Goal: Transaction & Acquisition: Purchase product/service

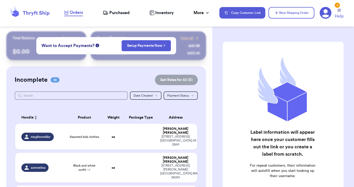
click at [81, 46] on span "Want to Accept Payments?" at bounding box center [68, 46] width 53 height 6
click at [133, 43] on button "Setup Payments Now" at bounding box center [146, 45] width 49 height 11
click at [141, 48] on link "Setup Payments Now" at bounding box center [146, 45] width 38 height 5
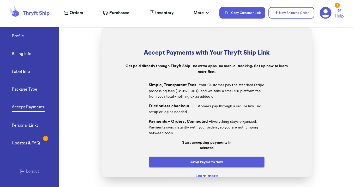
scroll to position [25, 0]
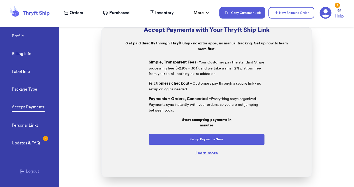
click at [204, 155] on link "Learn more" at bounding box center [206, 153] width 22 height 4
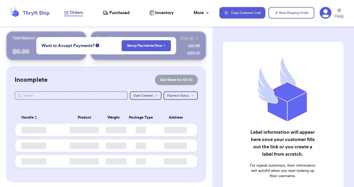
checkbox input "false"
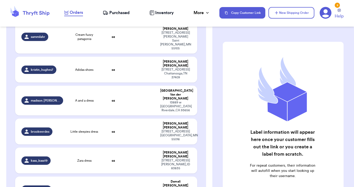
scroll to position [172, 0]
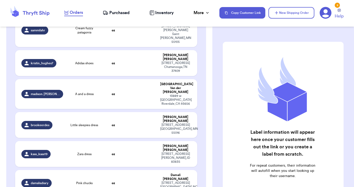
click at [84, 181] on span "Pink chucks" at bounding box center [84, 183] width 16 height 4
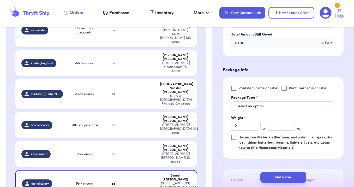
scroll to position [231, 0]
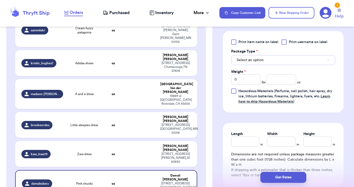
click at [276, 60] on button "Select an option" at bounding box center [283, 60] width 104 height 10
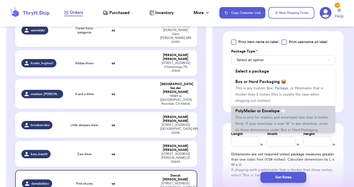
click at [275, 121] on li "PolyMailer or Envelope ✉️ This is only for mailers and envelopes less than 3 in…" at bounding box center [283, 120] width 104 height 29
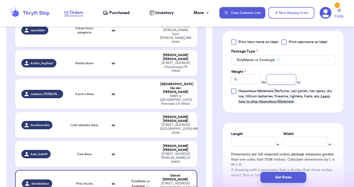
click at [288, 81] on input "number" at bounding box center [282, 79] width 30 height 10
type input "8"
type input "12"
type input "14"
click at [285, 185] on div "Get Rates" at bounding box center [284, 177] width 142 height 19
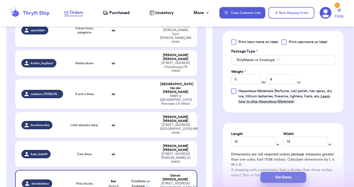
click at [284, 179] on button "Get Rates" at bounding box center [284, 177] width 46 height 11
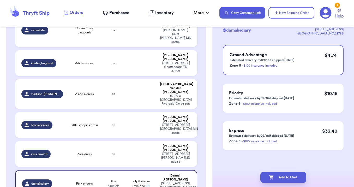
scroll to position [0, 0]
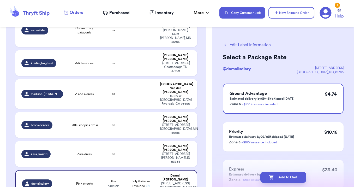
click at [284, 178] on button "Add to Cart" at bounding box center [284, 177] width 46 height 11
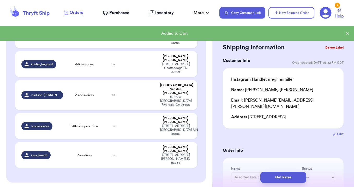
scroll to position [173, 0]
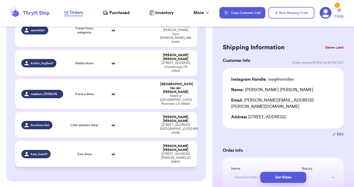
click at [142, 141] on td at bounding box center [141, 154] width 33 height 26
type input "Zara dress"
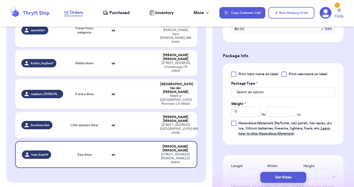
scroll to position [206, 0]
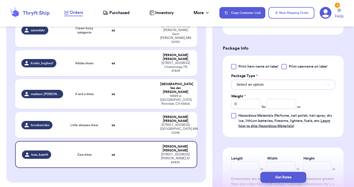
click at [267, 88] on button "Select an option" at bounding box center [283, 85] width 104 height 10
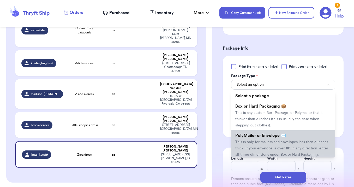
click at [260, 139] on li "PolyMailer or Envelope ✉️ This is only for mailers and envelopes less than 3 in…" at bounding box center [283, 144] width 104 height 29
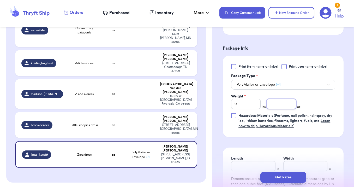
click at [286, 104] on input "number" at bounding box center [282, 104] width 30 height 10
type input "6"
type input "14"
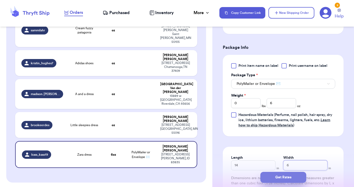
type input "6"
click at [278, 177] on button "Get Rates" at bounding box center [284, 177] width 46 height 11
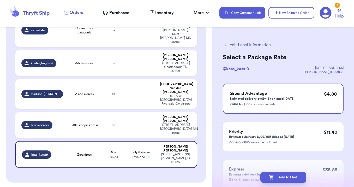
click at [278, 177] on button "Add to Cart" at bounding box center [284, 177] width 46 height 11
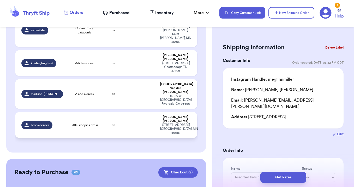
click at [132, 112] on td at bounding box center [141, 125] width 33 height 26
type input "Little sleepies dress"
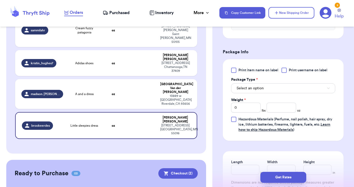
scroll to position [214, 0]
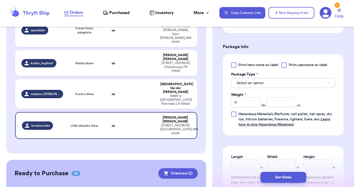
click at [247, 86] on span "Select an option" at bounding box center [250, 82] width 27 height 5
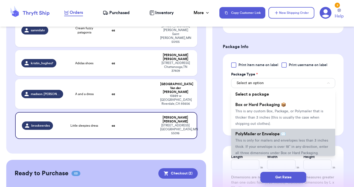
click at [252, 140] on span "This is only for mailers and envelopes less than 3 inches thick. If your envelo…" at bounding box center [282, 147] width 93 height 16
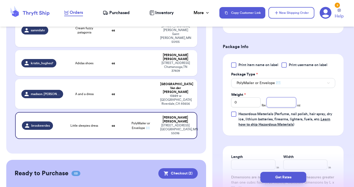
click at [275, 101] on input "number" at bounding box center [282, 102] width 30 height 10
type input "6"
type input "12"
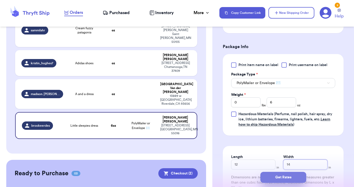
type input "14"
click at [270, 176] on button "Get Rates" at bounding box center [284, 177] width 46 height 11
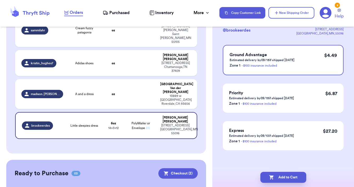
scroll to position [0, 0]
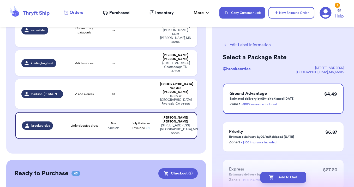
click at [270, 176] on icon "button" at bounding box center [272, 177] width 4 height 4
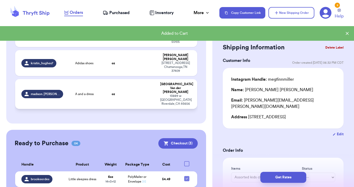
click at [132, 79] on td at bounding box center [141, 94] width 33 height 30
type input "A and a dress"
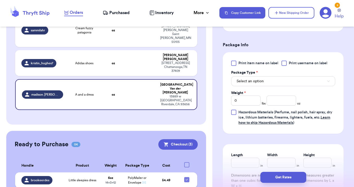
scroll to position [218, 0]
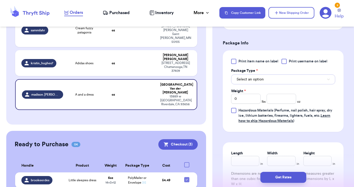
click at [297, 76] on button "Select an option" at bounding box center [283, 79] width 104 height 10
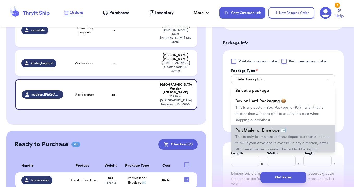
click at [287, 135] on span "This is only for mailers and envelopes less than 3 inches thick. If your envelo…" at bounding box center [282, 143] width 93 height 16
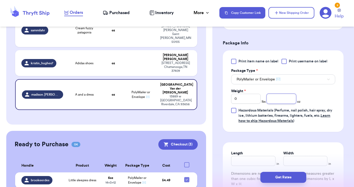
click at [284, 94] on input "number" at bounding box center [282, 99] width 30 height 10
type input "8"
type input "14"
type input "5"
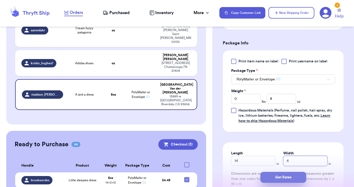
type input "6"
click at [285, 175] on button "Get Rates" at bounding box center [284, 177] width 46 height 11
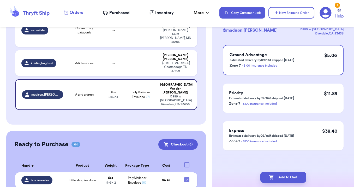
scroll to position [0, 0]
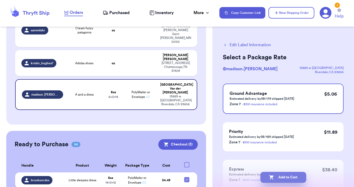
click at [285, 174] on button "Add to Cart" at bounding box center [284, 177] width 46 height 11
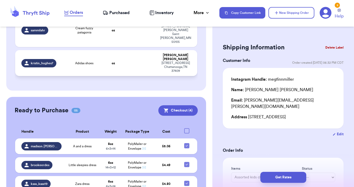
click at [154, 50] on td at bounding box center [141, 63] width 33 height 26
type input "Adidas shoes"
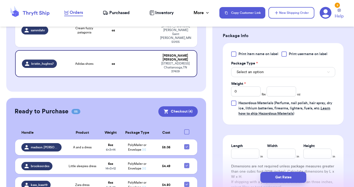
scroll to position [231, 0]
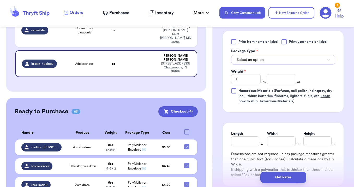
click at [298, 60] on button "Select an option" at bounding box center [283, 60] width 104 height 10
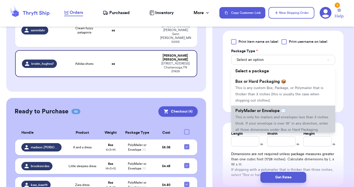
click at [289, 124] on span "This is only for mailers and envelopes less than 3 inches thick. If your envelo…" at bounding box center [282, 123] width 93 height 16
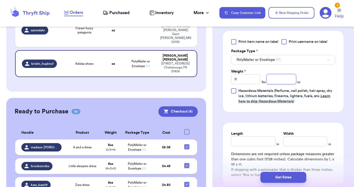
click at [283, 80] on input "number" at bounding box center [282, 79] width 30 height 10
type input "10"
type input "14"
type input "6"
click at [280, 174] on button "Get Rates" at bounding box center [284, 177] width 46 height 11
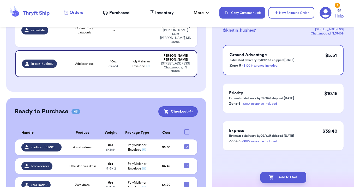
scroll to position [0, 0]
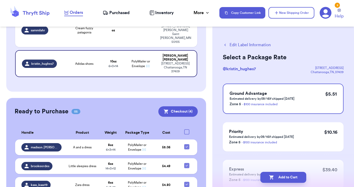
click at [280, 175] on button "Add to Cart" at bounding box center [284, 177] width 46 height 11
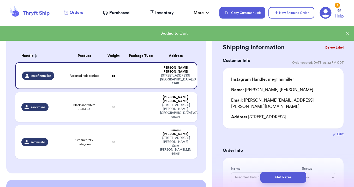
scroll to position [67, 0]
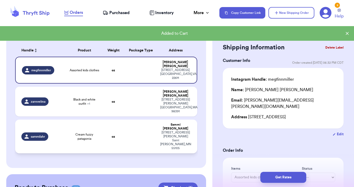
click at [127, 120] on td at bounding box center [141, 137] width 33 height 34
type input "Cream fuzzy patagonia"
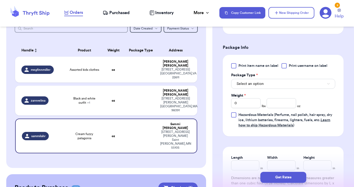
scroll to position [220, 0]
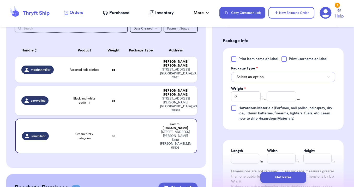
click at [284, 72] on button "Select an option" at bounding box center [283, 77] width 104 height 10
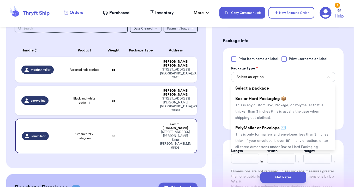
click at [278, 123] on li "PolyMailer or Envelope ✉️ This is only for mailers and envelopes less than 3 in…" at bounding box center [283, 137] width 104 height 29
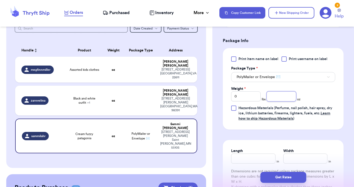
click at [283, 93] on input "number" at bounding box center [282, 96] width 30 height 10
type input "8"
type input "14"
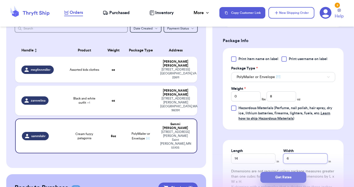
type input "6"
click at [275, 178] on button "Get Rates" at bounding box center [284, 177] width 46 height 11
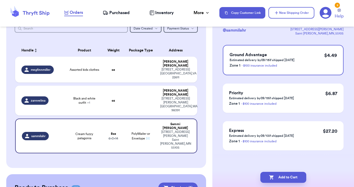
scroll to position [0, 0]
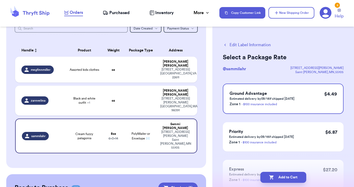
click at [275, 178] on button "Add to Cart" at bounding box center [284, 177] width 46 height 11
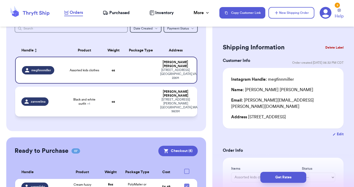
click at [145, 95] on td at bounding box center [141, 102] width 33 height 30
type input "Black and white outfit"
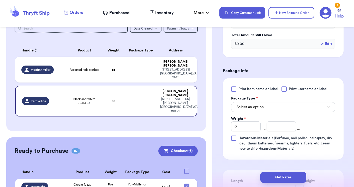
scroll to position [202, 0]
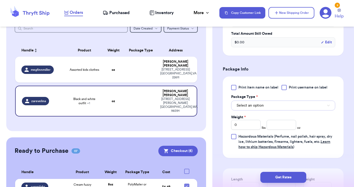
click at [261, 106] on span "Select an option" at bounding box center [250, 105] width 27 height 5
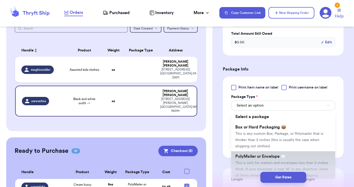
click at [260, 160] on li "PolyMailer or Envelope ✉️ This is only for mailers and envelopes less than 3 in…" at bounding box center [283, 165] width 104 height 29
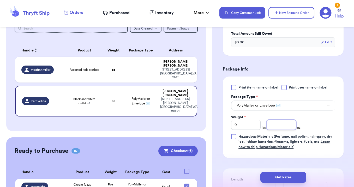
click at [278, 125] on input "number" at bounding box center [282, 125] width 30 height 10
type input "6"
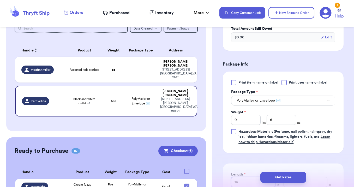
type input "14"
type input "4"
click at [288, 177] on button "Get Rates" at bounding box center [284, 177] width 46 height 11
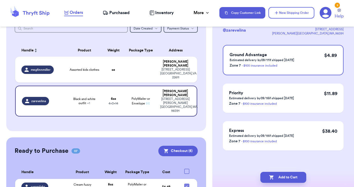
scroll to position [0, 0]
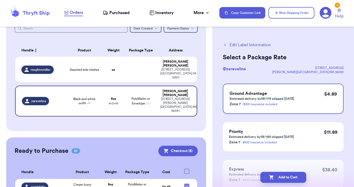
click at [288, 177] on button "Add to Cart" at bounding box center [284, 177] width 46 height 11
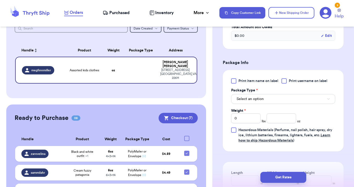
scroll to position [217, 0]
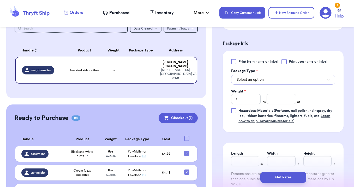
click at [264, 77] on span "Select an option" at bounding box center [250, 79] width 27 height 5
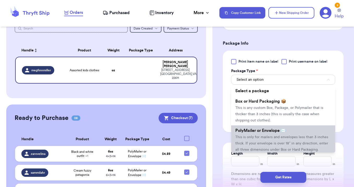
click at [256, 127] on li "PolyMailer or Envelope ✉️ This is only for mailers and envelopes less than 3 in…" at bounding box center [283, 139] width 104 height 29
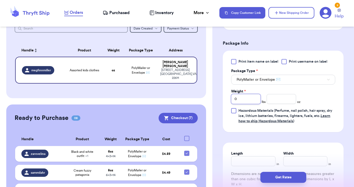
click at [248, 94] on input "0" at bounding box center [246, 99] width 30 height 10
type input "1"
type input "2"
click at [291, 156] on input "Width" at bounding box center [306, 161] width 44 height 10
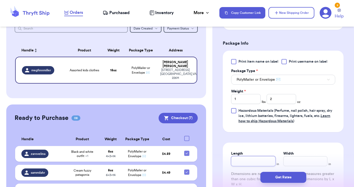
click at [251, 156] on input "Length" at bounding box center [253, 161] width 44 height 10
type input "14"
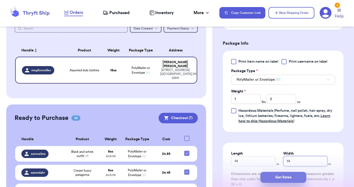
type input "14"
click at [272, 177] on button "Get Rates" at bounding box center [284, 177] width 46 height 11
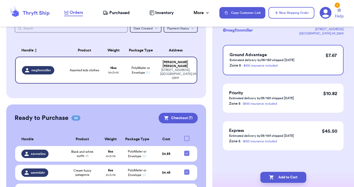
scroll to position [0, 0]
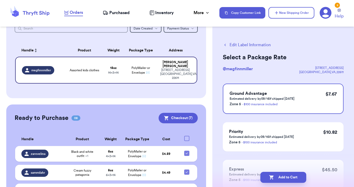
click at [272, 177] on icon "button" at bounding box center [272, 177] width 4 height 4
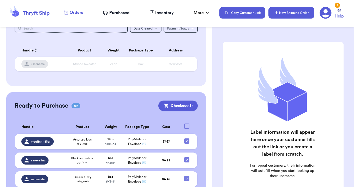
click at [280, 12] on button "New Shipping Order" at bounding box center [292, 12] width 46 height 11
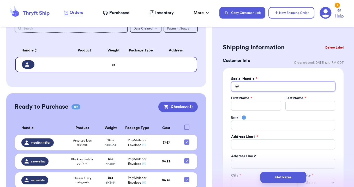
click at [246, 88] on input "Total Amount Paid" at bounding box center [283, 86] width 104 height 10
type input "s"
type input "sn"
type input "snu"
type input "snug"
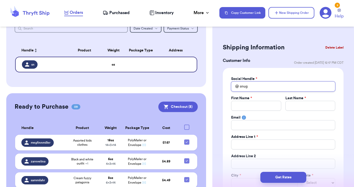
type input "snugg"
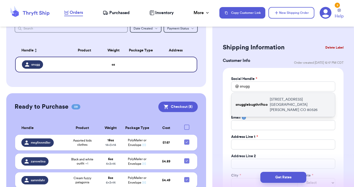
click at [262, 107] on div "snugglebugthriftco [STREET_ADDRESS][PERSON_NAME]" at bounding box center [284, 105] width 104 height 24
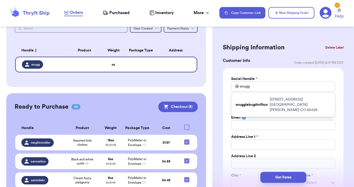
type input "snugglebugthriftco"
type input "[PERSON_NAME]"
type input "[PERSON_NAME][EMAIL_ADDRESS][DOMAIN_NAME]"
type input "[STREET_ADDRESS]"
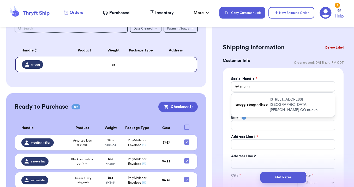
type input "[GEOGRAPHIC_DATA][PERSON_NAME]"
select select "CO"
type input "80526"
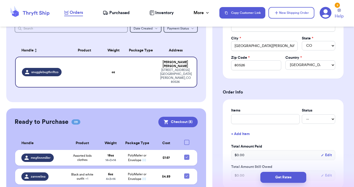
scroll to position [138, 0]
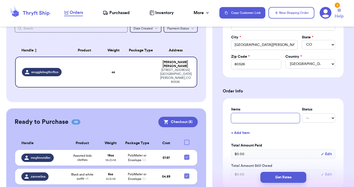
click at [253, 119] on input "text" at bounding box center [265, 118] width 69 height 10
type input "2"
type input "3"
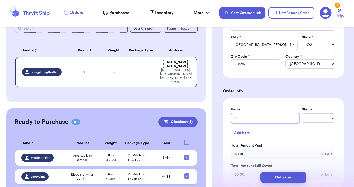
type input "3"
type input "3 i"
type input "3 it"
type input "3 ite"
type input "3 item"
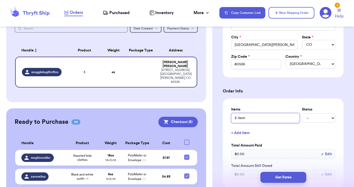
type input "3 items"
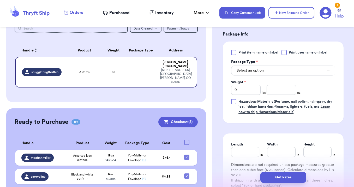
scroll to position [307, 0]
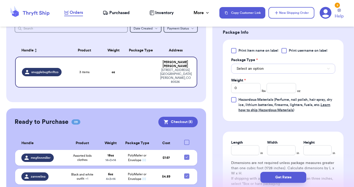
click at [256, 69] on span "Select an option" at bounding box center [250, 68] width 27 height 5
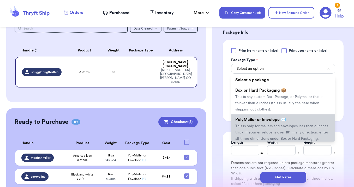
click at [256, 120] on span "PolyMailer or Envelope ✉️" at bounding box center [261, 120] width 51 height 4
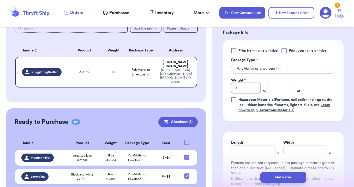
click at [247, 89] on input "0" at bounding box center [246, 88] width 30 height 10
type input "2"
type input "5"
click at [244, 149] on input "Length" at bounding box center [253, 150] width 44 height 10
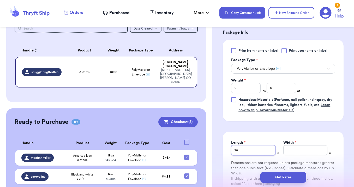
type input "14"
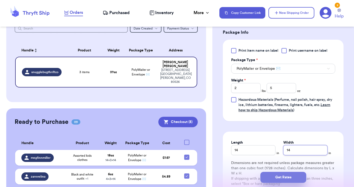
type input "14"
click at [283, 175] on button "Get Rates" at bounding box center [284, 177] width 46 height 11
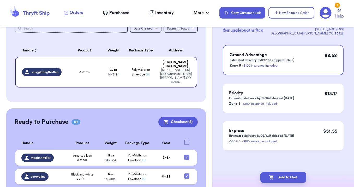
scroll to position [0, 0]
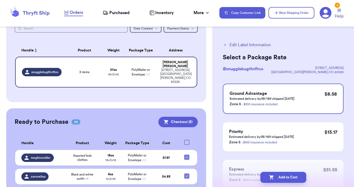
click at [283, 175] on button "Add to Cart" at bounding box center [284, 177] width 46 height 11
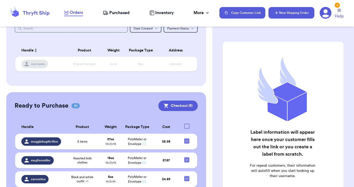
click at [303, 17] on button "New Shipping Order" at bounding box center [292, 12] width 46 height 11
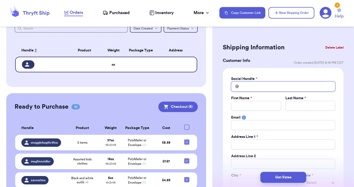
click at [258, 89] on input "Total Amount Paid" at bounding box center [283, 86] width 104 height 10
type input "c"
type input "cy"
type input "cyn"
type input "cy"
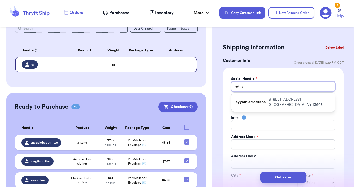
type input "c"
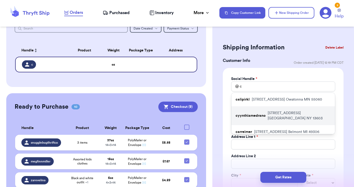
click at [253, 121] on div "cyynthiamedrano [STREET_ADDRESS]" at bounding box center [284, 115] width 104 height 19
type input "cyynthiamedrano"
type input "[PERSON_NAME]"
type input "[EMAIL_ADDRESS][DOMAIN_NAME]"
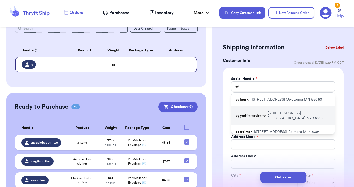
type input "[STREET_ADDRESS]"
type input "A"
type input "[GEOGRAPHIC_DATA]"
select select "NY"
type input "13603"
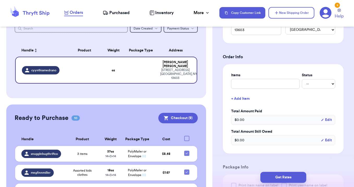
scroll to position [173, 0]
click at [244, 84] on input "text" at bounding box center [265, 83] width 69 height 10
type input "s"
type input "sw"
type input "swe"
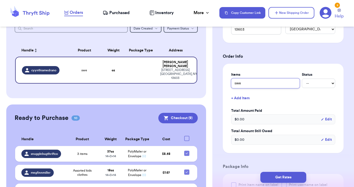
type input "swea"
type input "sweat"
type input "sweate"
type input "sweater"
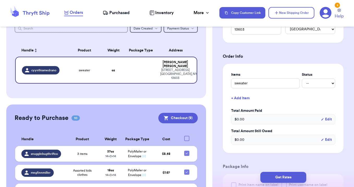
click at [225, 149] on div "Items Status sweater -- Paid Owes + Add Item Total Amount Paid $ 0.00 Edit Tota…" at bounding box center [283, 108] width 121 height 89
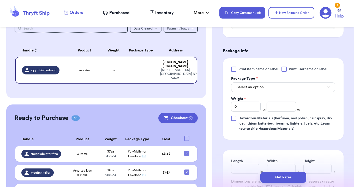
scroll to position [297, 0]
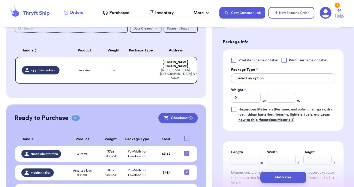
click at [255, 83] on button "Select an option" at bounding box center [283, 78] width 104 height 10
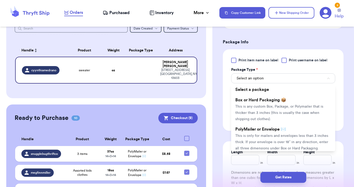
click at [255, 130] on span "PolyMailer or Envelope ✉️" at bounding box center [261, 129] width 51 height 4
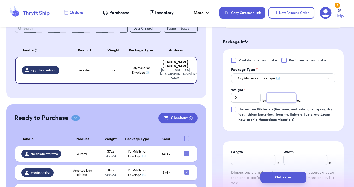
click at [272, 99] on input "number" at bounding box center [282, 98] width 30 height 10
type input "4"
type input "14"
type input "4"
click at [283, 177] on button "Get Rates" at bounding box center [284, 177] width 46 height 11
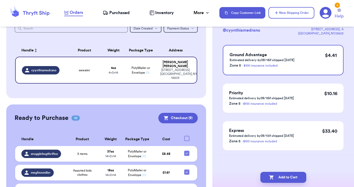
scroll to position [0, 0]
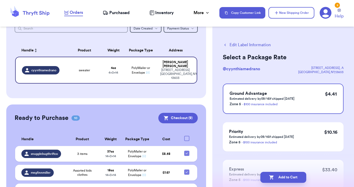
drag, startPoint x: 283, startPoint y: 177, endPoint x: 281, endPoint y: 184, distance: 7.0
click at [281, 183] on button "Add to Cart" at bounding box center [284, 177] width 46 height 11
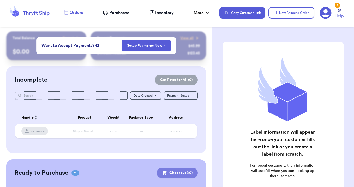
click at [173, 175] on button "Checkout ( 10 )" at bounding box center [177, 173] width 41 height 10
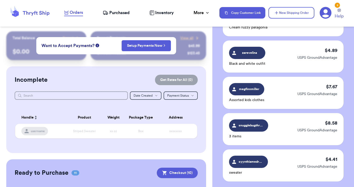
scroll to position [378, 0]
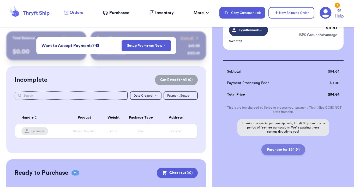
click at [282, 148] on button "Purchase for $54.64" at bounding box center [284, 149] width 44 height 11
checkbox input "false"
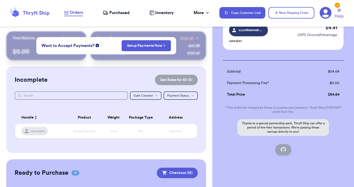
checkbox input "false"
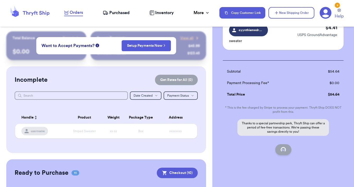
checkbox input "false"
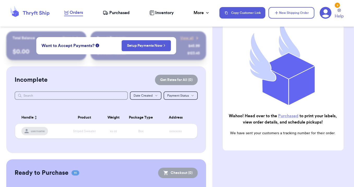
scroll to position [61, 0]
click at [113, 13] on span "Purchased" at bounding box center [119, 13] width 20 height 6
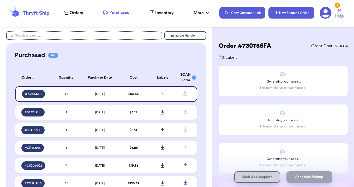
click at [292, 13] on button "New Shipping Order" at bounding box center [292, 12] width 46 height 11
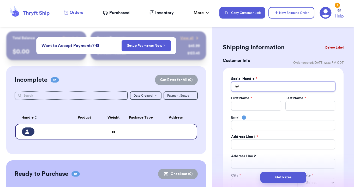
click at [260, 85] on input "Total Amount Paid" at bounding box center [283, 86] width 104 height 10
type input "e"
type input "em"
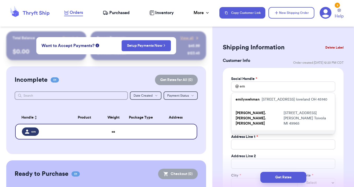
click at [266, 130] on div "emaleeramsay [STREET_ADDRESS][PERSON_NAME][PERSON_NAME]" at bounding box center [284, 139] width 104 height 19
type input "emaleeramsay"
type input "[PERSON_NAME]"
type input "[EMAIL_ADDRESS][DOMAIN_NAME]"
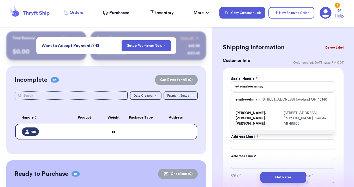
type input "1980 [PERSON_NAME] Rd"
type input "[PERSON_NAME]"
select select "MN"
type input "55340"
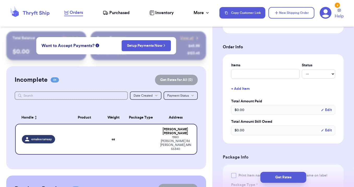
scroll to position [192, 0]
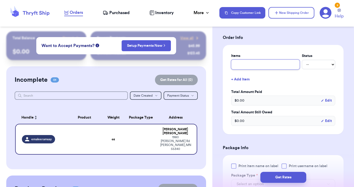
click at [245, 64] on input "text" at bounding box center [265, 65] width 69 height 10
type input "c"
type input "cl"
type input "clo"
type input "clot"
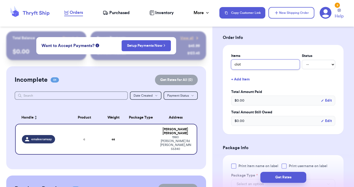
type input "cloth"
type input "clothi"
type input "clothing"
click at [216, 104] on div "Shipping Information Delete Label Customer Info Order created: [DATE] 12:23 PM …" at bounding box center [284, 107] width 142 height 534
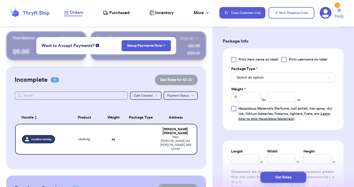
scroll to position [301, 0]
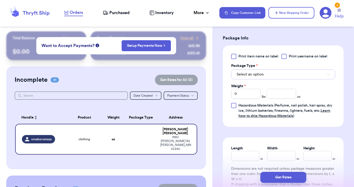
click at [253, 74] on span "Select an option" at bounding box center [250, 74] width 27 height 5
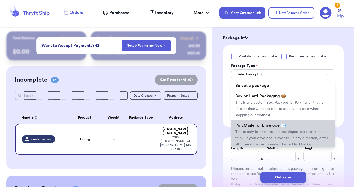
click at [254, 136] on li "PolyMailer or Envelope ✉️ This is only for mailers and envelopes less than 3 in…" at bounding box center [283, 134] width 104 height 29
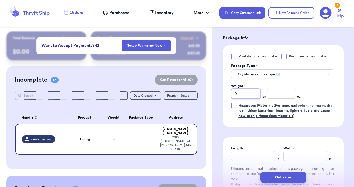
click at [247, 97] on input "0" at bounding box center [246, 94] width 30 height 10
type input "1"
type input "14"
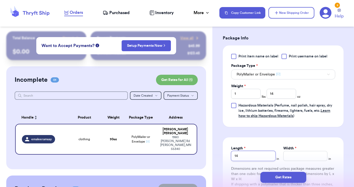
type input "14"
click at [273, 179] on button "Get Rates" at bounding box center [284, 177] width 46 height 11
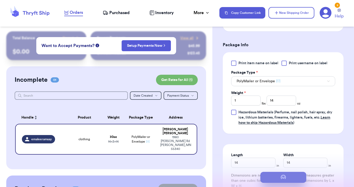
scroll to position [0, 0]
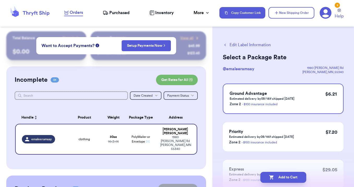
click at [273, 179] on icon "button" at bounding box center [271, 177] width 5 height 5
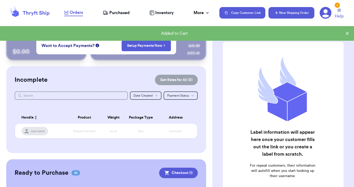
click at [297, 13] on button "New Shipping Order" at bounding box center [292, 12] width 46 height 11
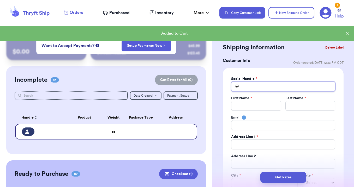
click at [249, 85] on input "Total Amount Paid" at bounding box center [283, 86] width 104 height 10
type input "a"
type input "an"
type input "[PERSON_NAME]"
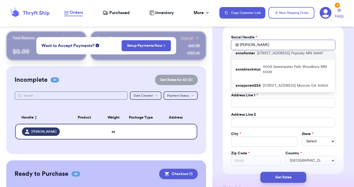
scroll to position [42, 0]
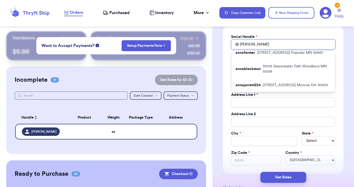
type input "[PERSON_NAME]"
click at [212, 96] on div "Customer Link New Order Total Balance Payout $ 0.00 Recent Payments View all @ …" at bounding box center [106, 141] width 213 height 220
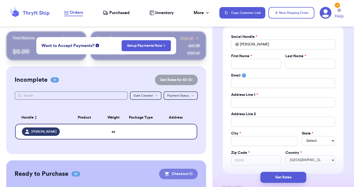
click at [173, 172] on button "Checkout ( 1 )" at bounding box center [178, 174] width 39 height 10
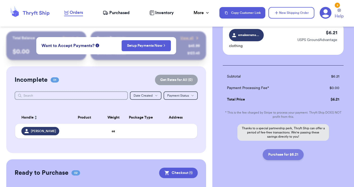
click at [282, 156] on button "Purchase for $6.21" at bounding box center [283, 154] width 41 height 11
checkbox input "false"
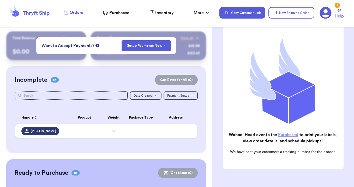
click at [112, 15] on span "Purchased" at bounding box center [119, 13] width 20 height 6
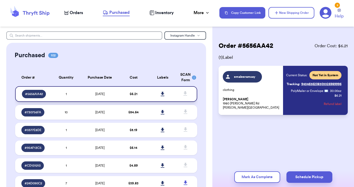
click at [165, 94] on icon at bounding box center [163, 94] width 4 height 5
click at [162, 113] on icon at bounding box center [163, 112] width 4 height 5
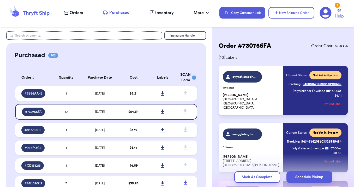
click at [71, 12] on span "Orders" at bounding box center [76, 13] width 13 height 6
